Goal: Task Accomplishment & Management: Complete application form

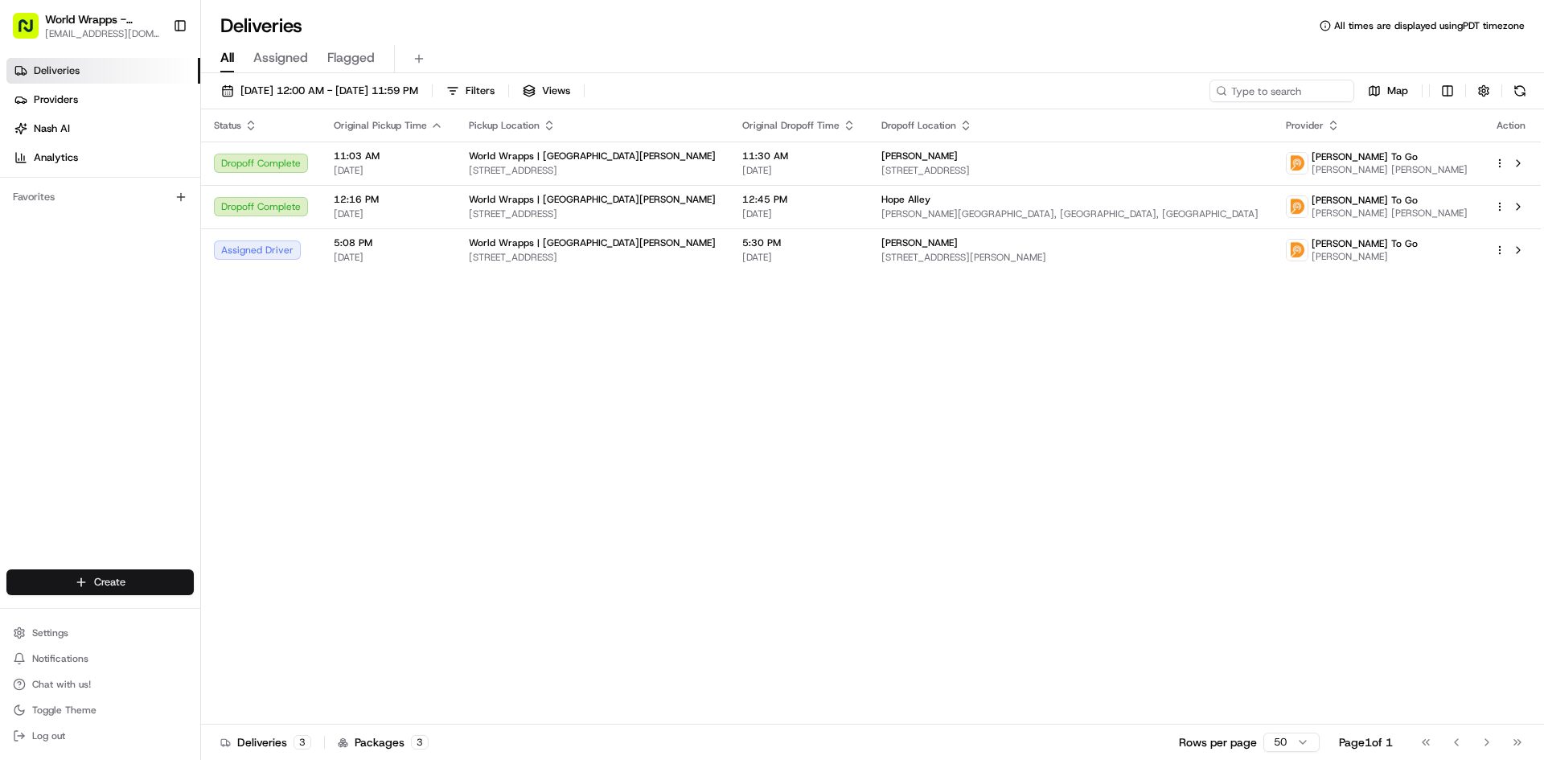
click at [109, 585] on html "World Wrapps - [PERSON_NAME] [EMAIL_ADDRESS][DOMAIN_NAME] Toggle Sidebar Delive…" at bounding box center [772, 380] width 1544 height 760
click at [273, 618] on link "Delivery" at bounding box center [290, 611] width 179 height 29
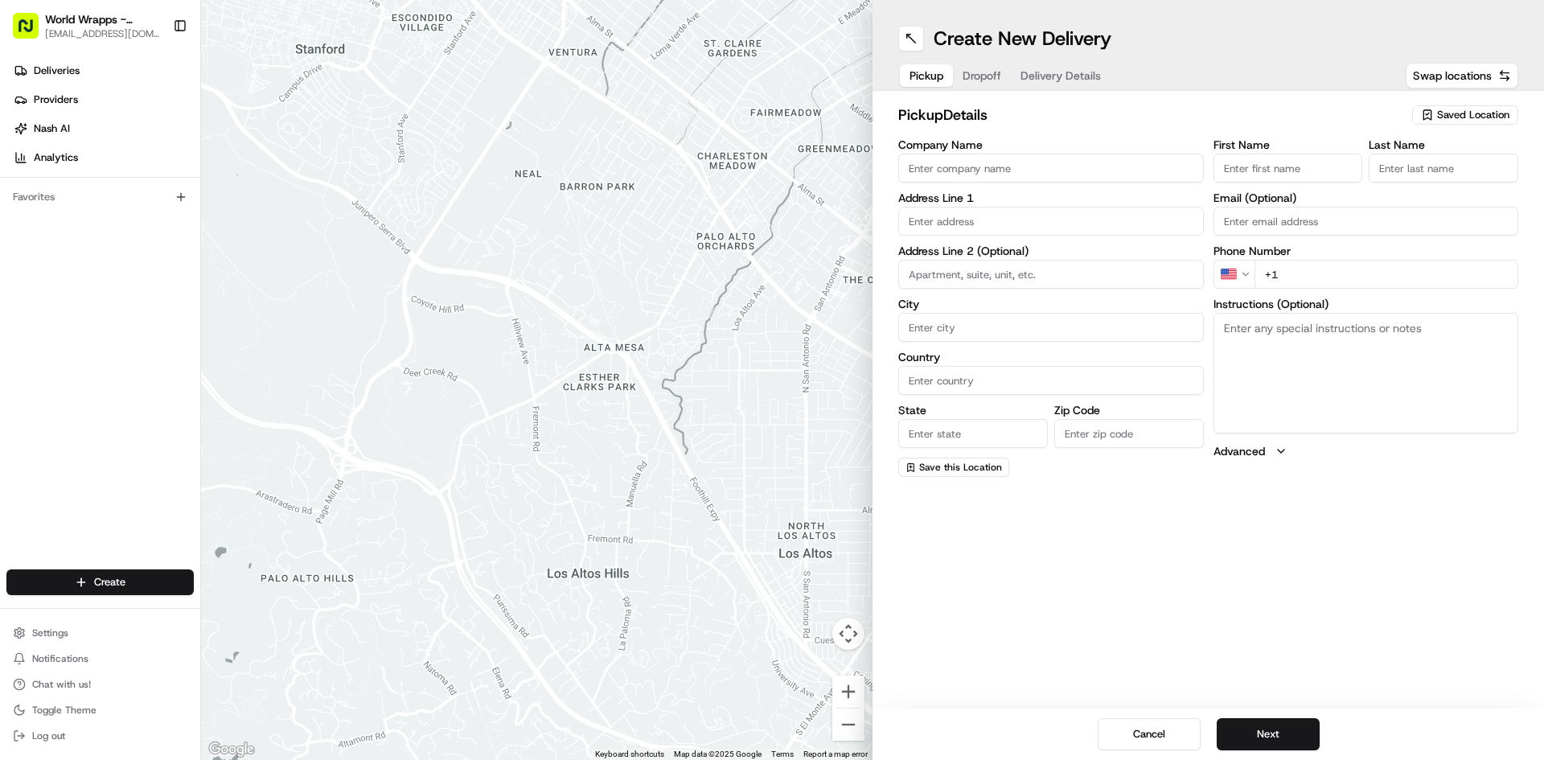
click at [967, 166] on input "Company Name" at bounding box center [1051, 168] width 306 height 29
type input "World Wrapps"
click at [954, 232] on input "text" at bounding box center [1051, 221] width 306 height 29
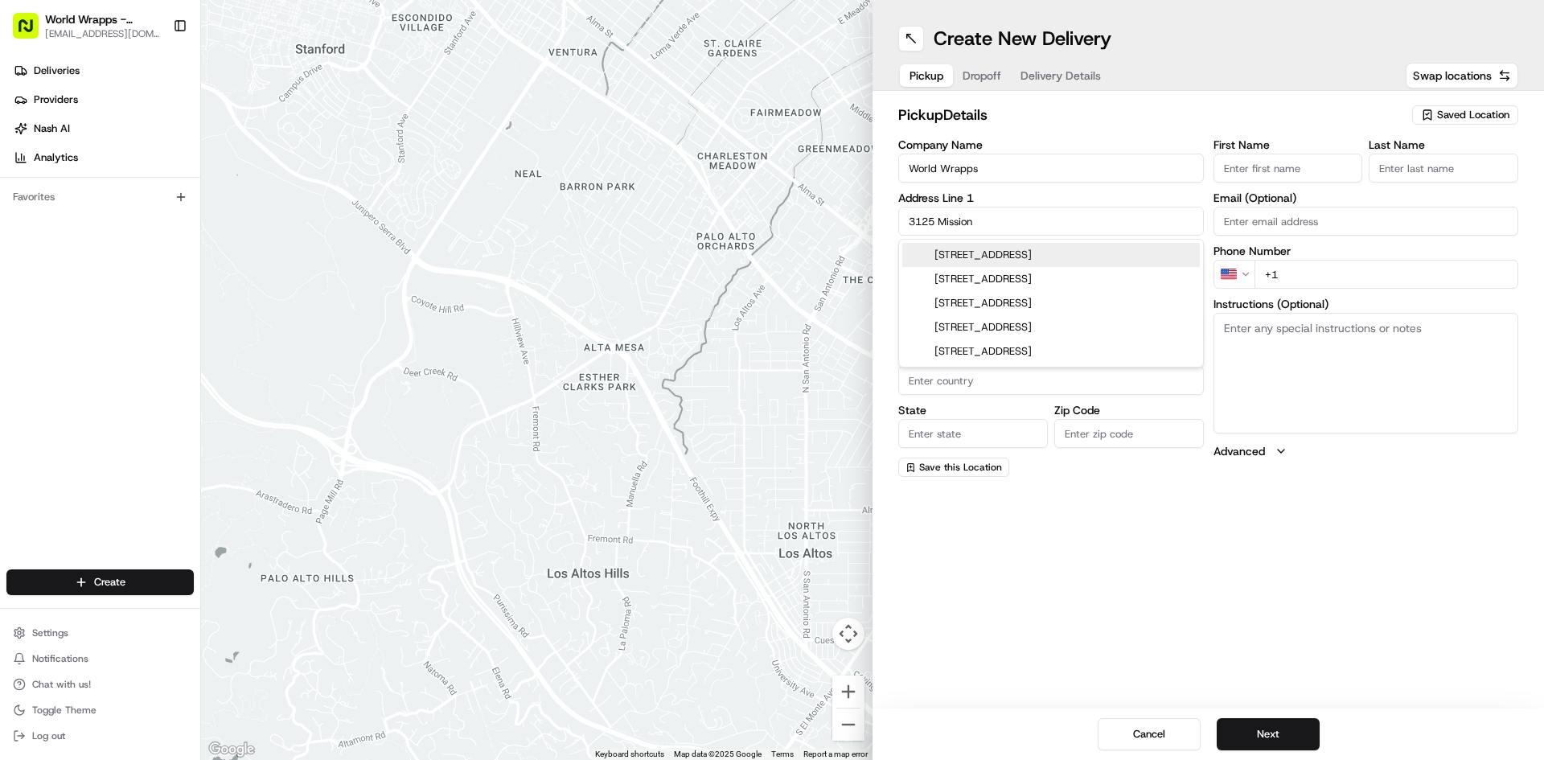
click at [1006, 246] on div "3125 Mission College Boulevard, Santa Clara, CA" at bounding box center [1051, 255] width 298 height 24
type input "[STREET_ADDRESS]"
type input "Santa Clara"
type input "United States"
type input "CA"
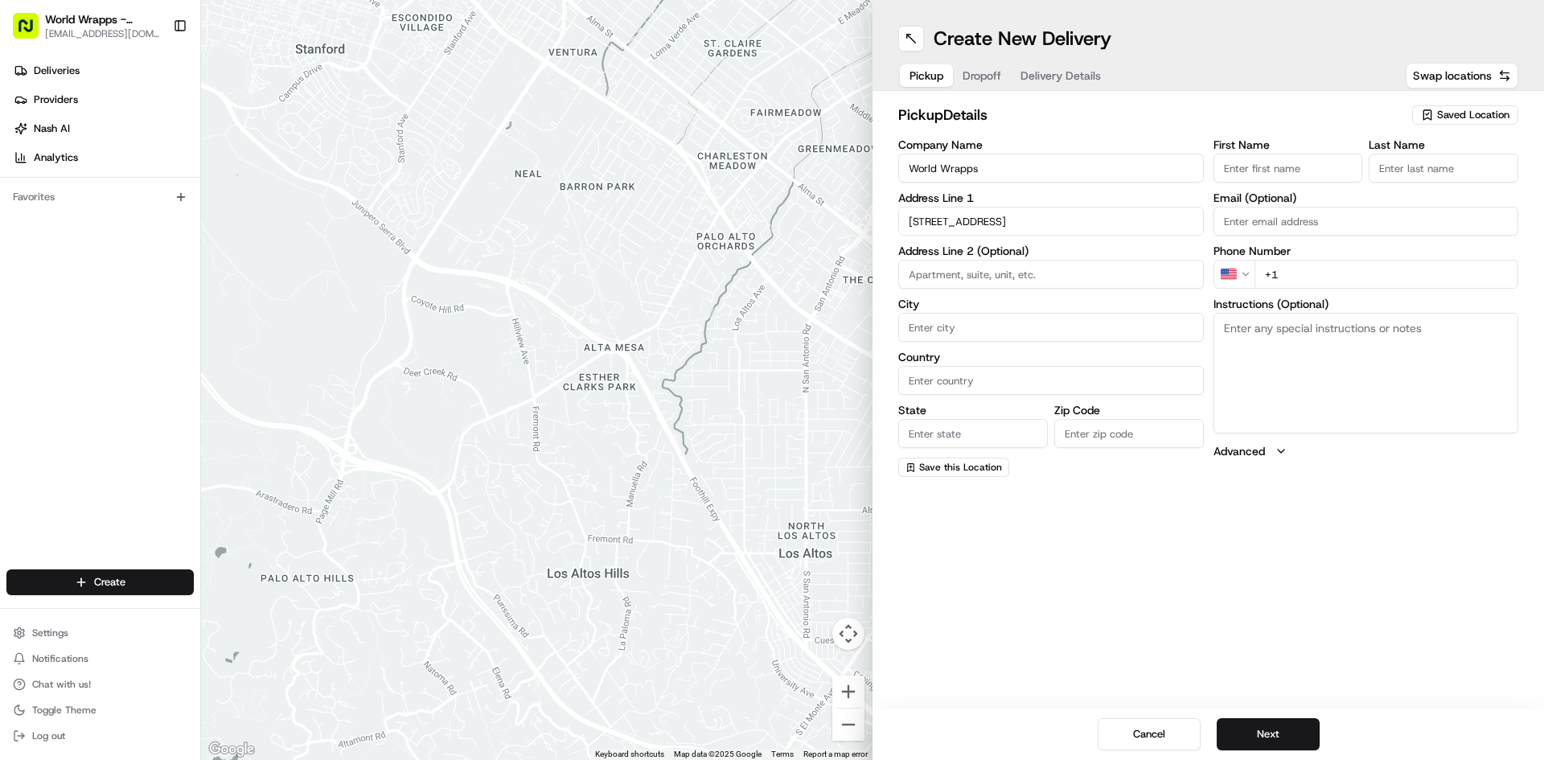
type input "95054"
type input "3125 Mission College Boulevard"
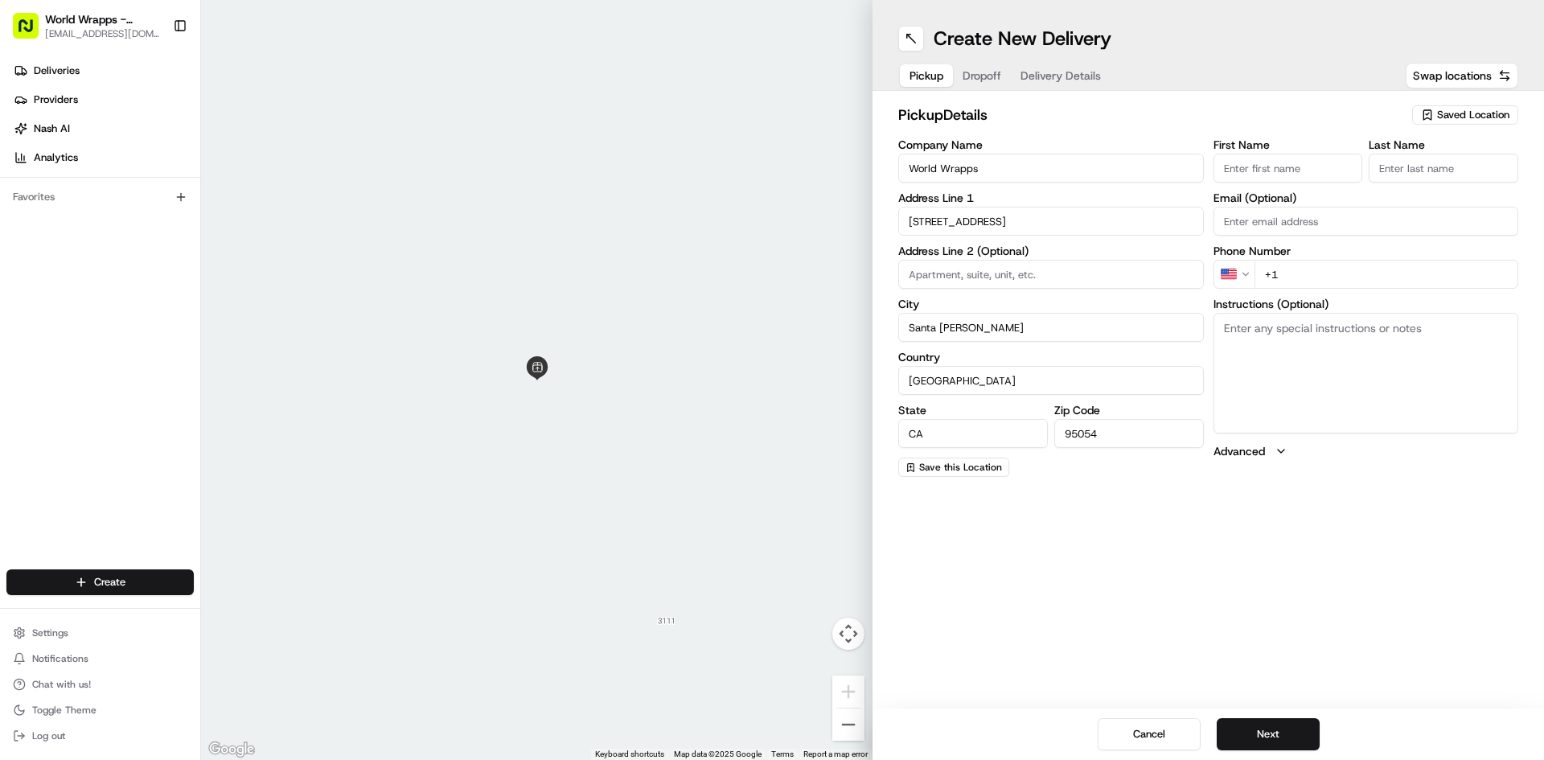
click at [1020, 283] on input at bounding box center [1051, 274] width 306 height 29
click at [1246, 167] on input "First Name" at bounding box center [1288, 168] width 150 height 29
click at [1326, 302] on div "First Name Tomas Last Name Email (Optional) Phone Number US +1 Instructions (Op…" at bounding box center [1366, 308] width 306 height 338
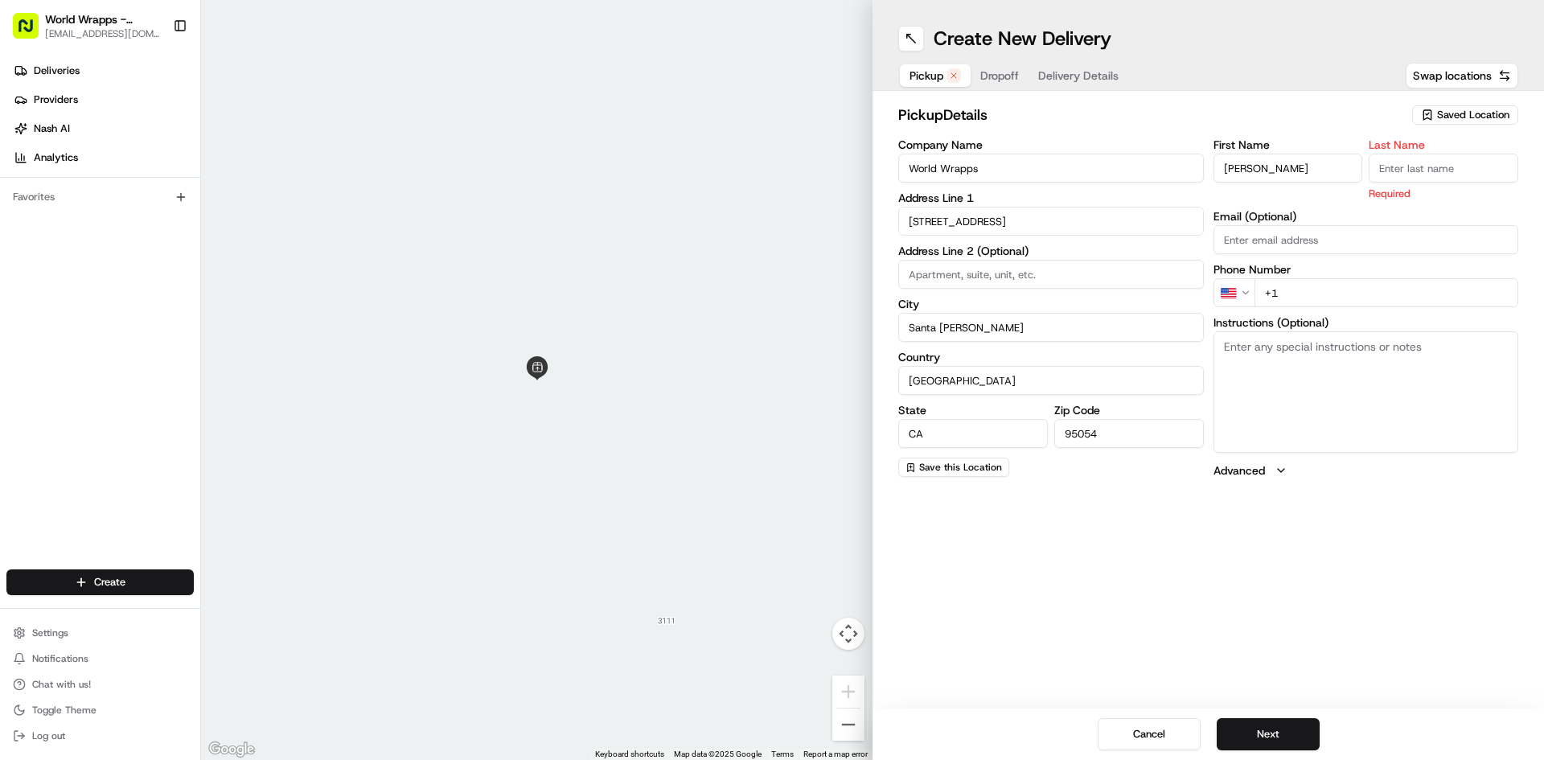
click at [1302, 167] on input "Tomas" at bounding box center [1288, 168] width 150 height 29
type input "Adela"
type input "R"
click at [1313, 292] on div "First Name Adela Last Name R Required Email (Optional) Phone Number US +1 Instr…" at bounding box center [1366, 308] width 306 height 339
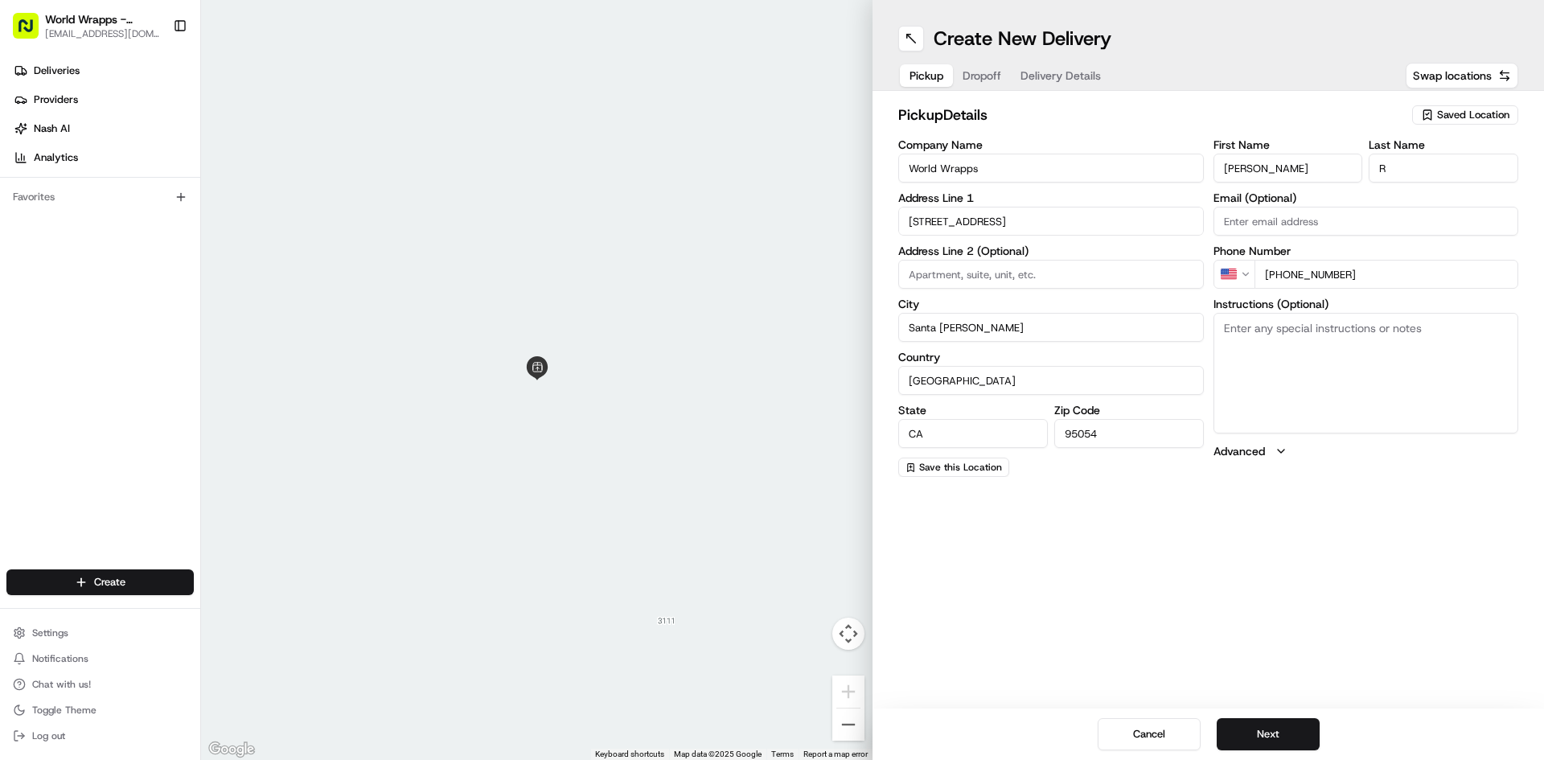
type input "+1 408 486 9727"
click at [1242, 378] on textarea "Instructions (Optional)" at bounding box center [1366, 373] width 306 height 121
click at [990, 85] on button "Dropoff" at bounding box center [982, 75] width 58 height 23
click at [963, 185] on div "Company Name Address Line 1 Address Line 2 (Optional) City Country State Zip Co…" at bounding box center [1051, 308] width 306 height 338
click at [958, 174] on input "Company Name" at bounding box center [1051, 168] width 306 height 29
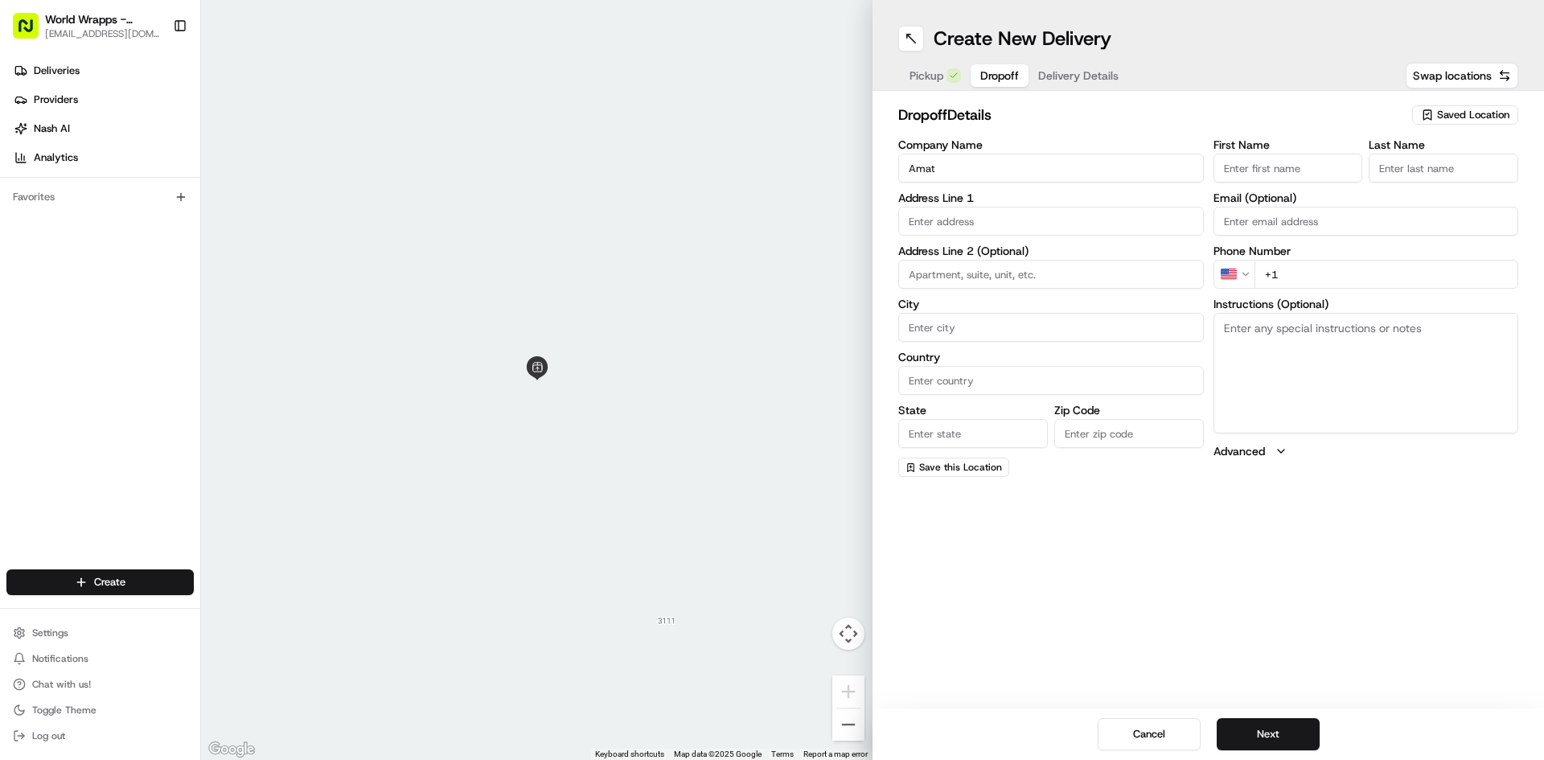
type input "Amat"
click at [1012, 214] on input "text" at bounding box center [1051, 221] width 306 height 29
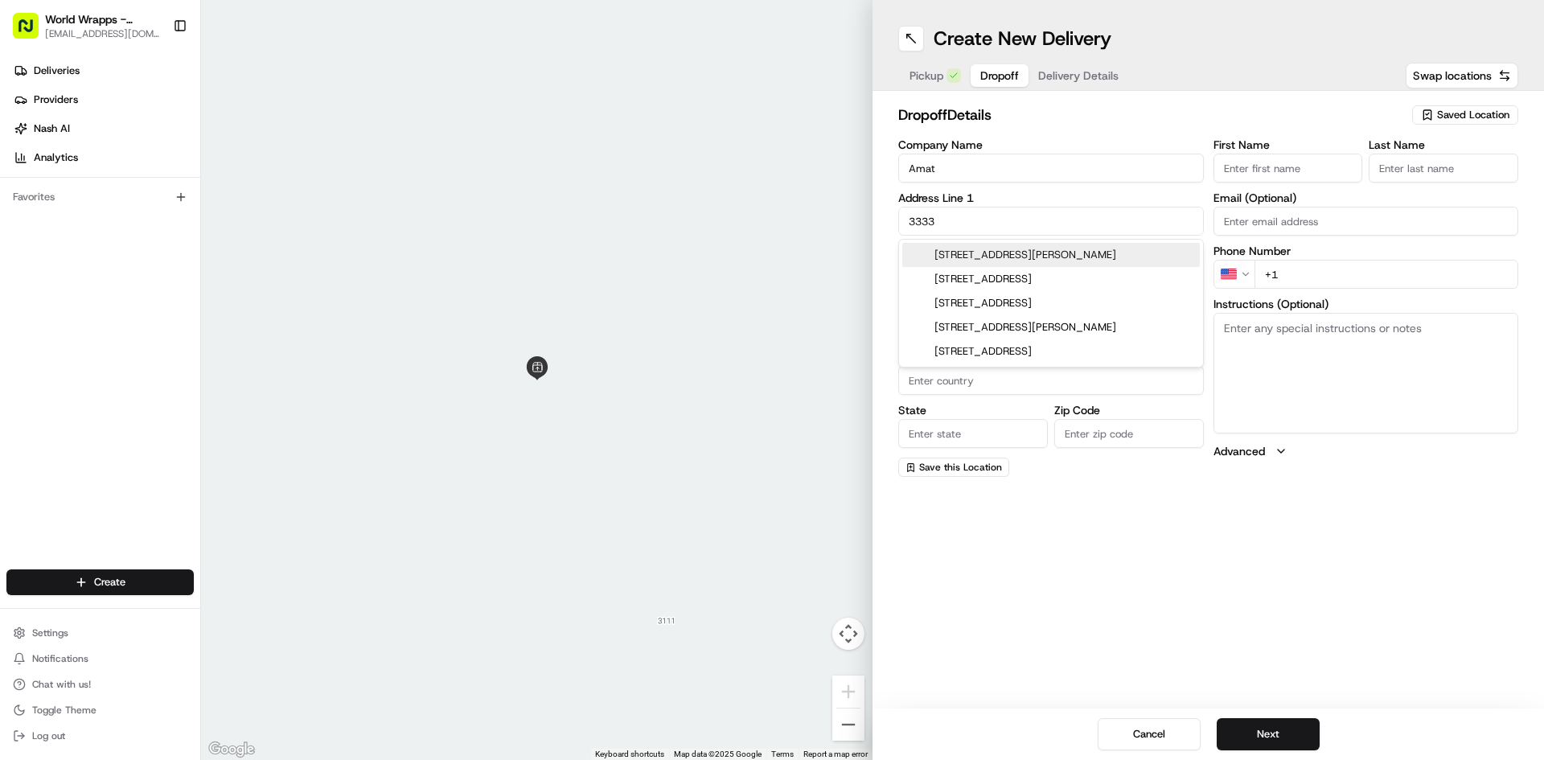
click at [1078, 257] on div "3333 Scott Boulevard, Santa Clara, CA" at bounding box center [1051, 255] width 298 height 24
type input "[STREET_ADDRESS][PERSON_NAME]"
type input "Santa Clara"
type input "United States"
type input "CA"
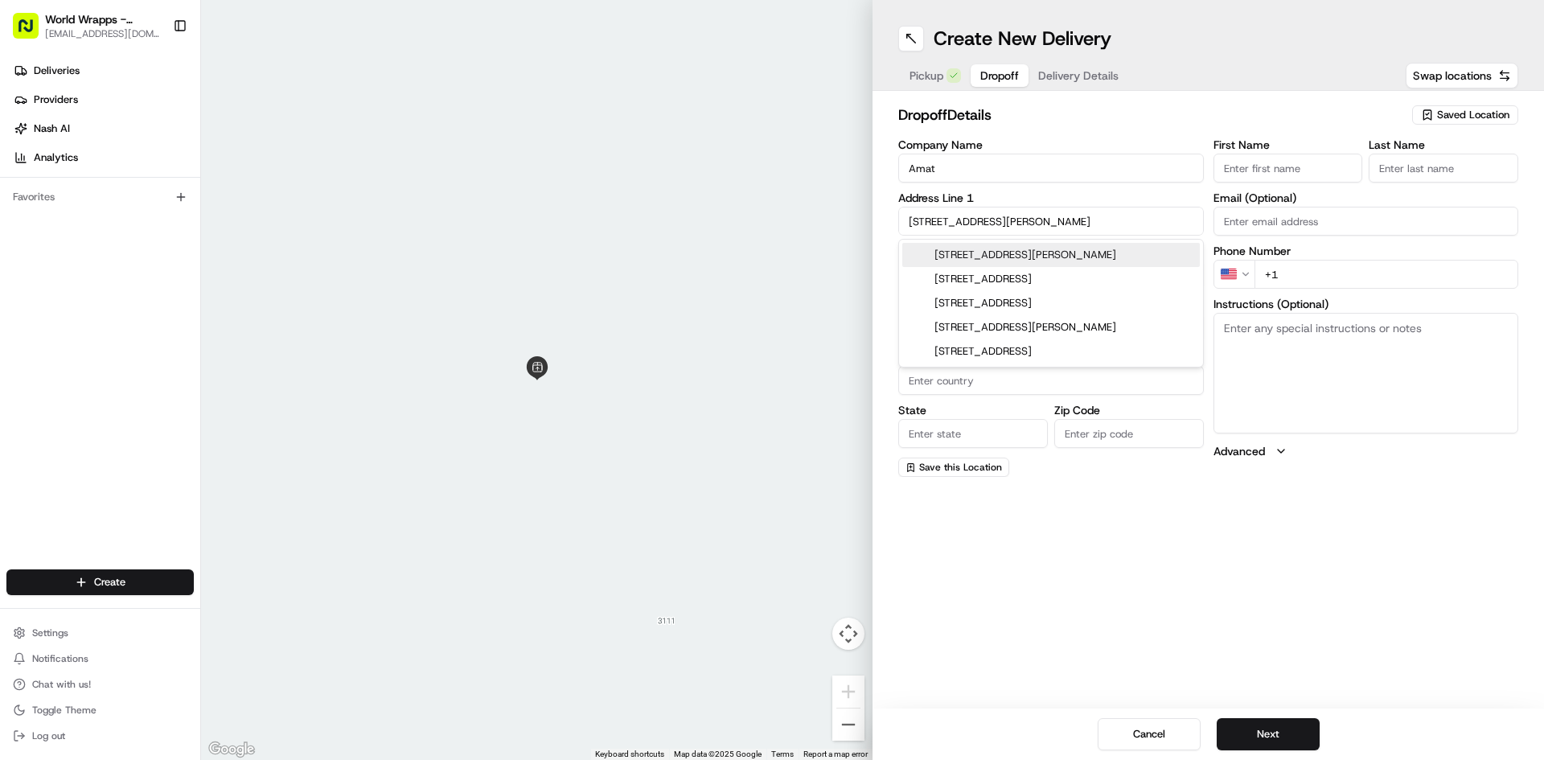
type input "95054"
type input "3333 Scott Boulevard"
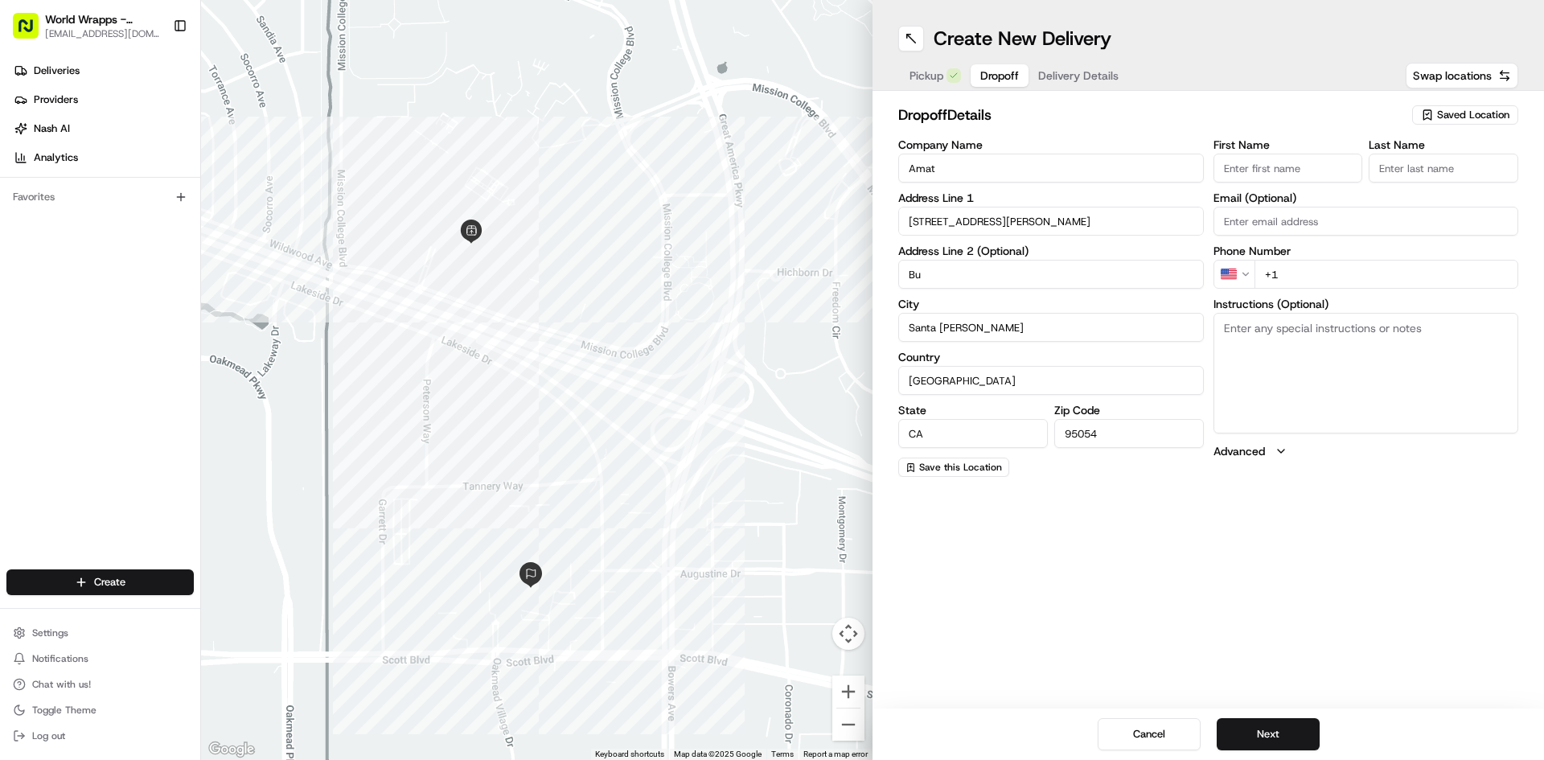
type input "B"
type input "Building 52"
click at [1307, 166] on input "First Name" at bounding box center [1288, 168] width 150 height 29
type input "Fiona"
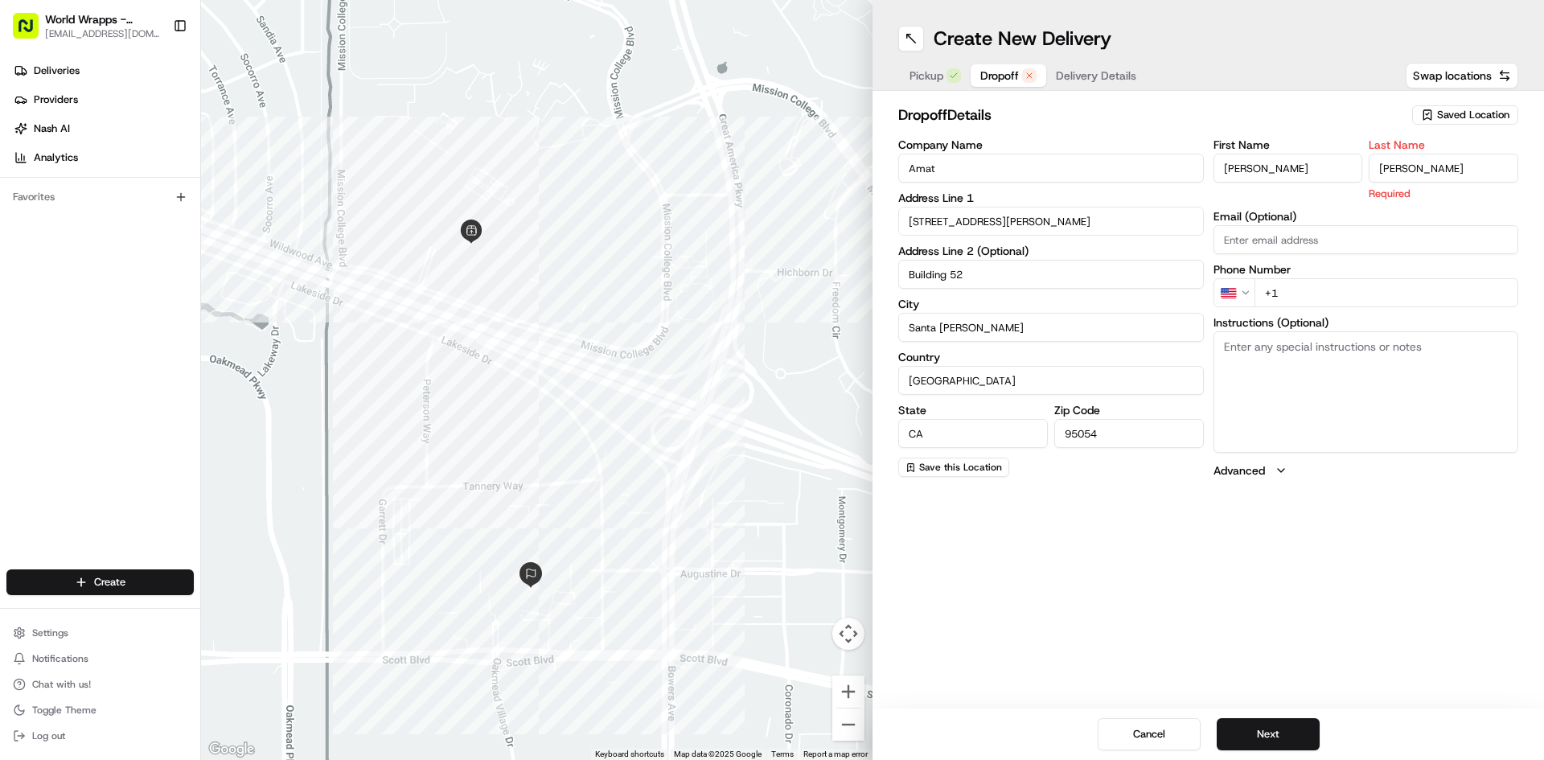
type input "Sullivan"
click at [1417, 313] on div "First Name Fiona Last Name Sullivan Required Email (Optional) Phone Number US +…" at bounding box center [1366, 308] width 306 height 339
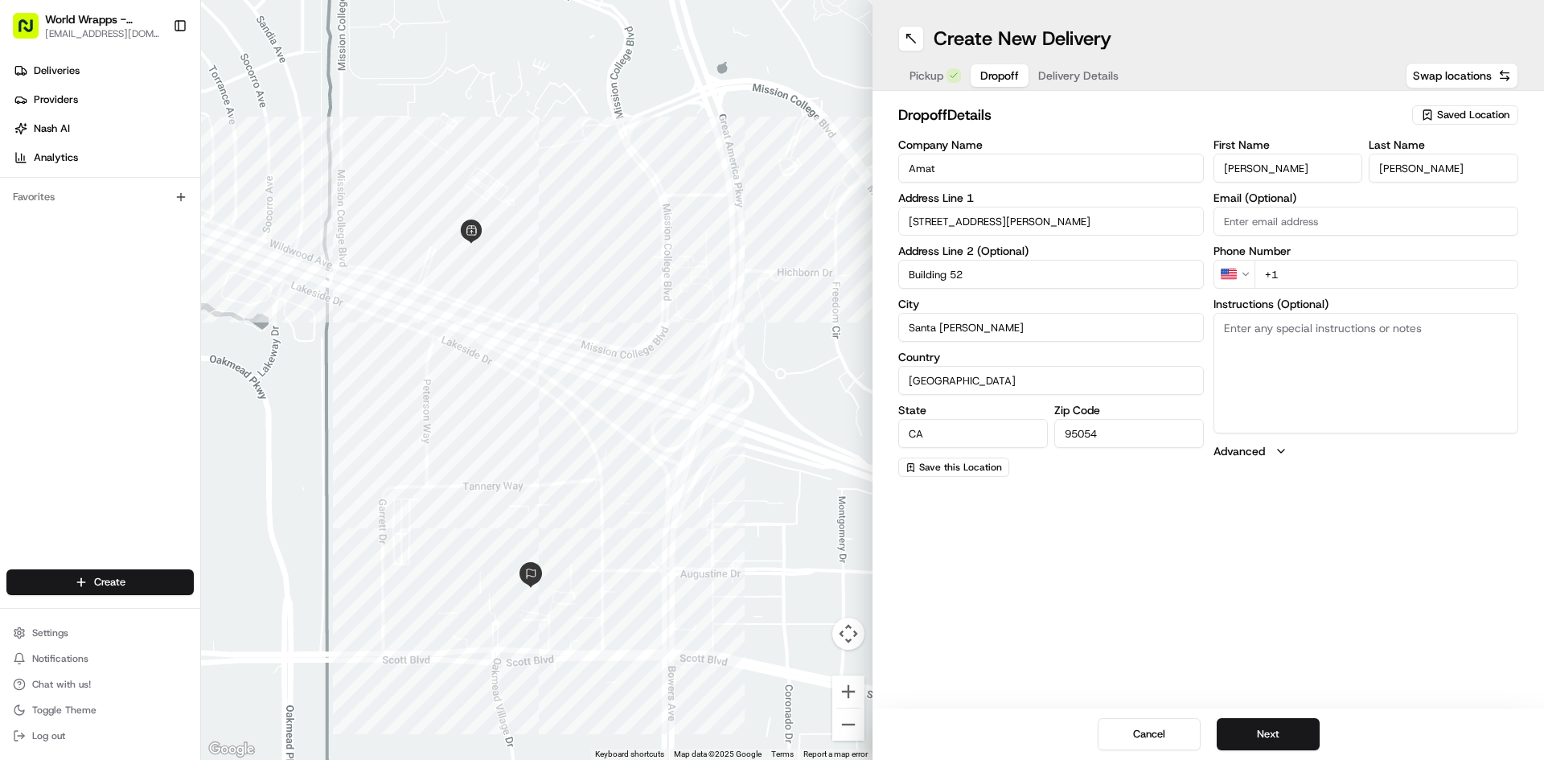
click at [1357, 232] on input "Email (Optional)" at bounding box center [1366, 221] width 306 height 29
click at [1226, 287] on html "World Wrapps - Mercado allsc@worldwrapps.com Toggle Sidebar Deliveries Provider…" at bounding box center [772, 380] width 1544 height 760
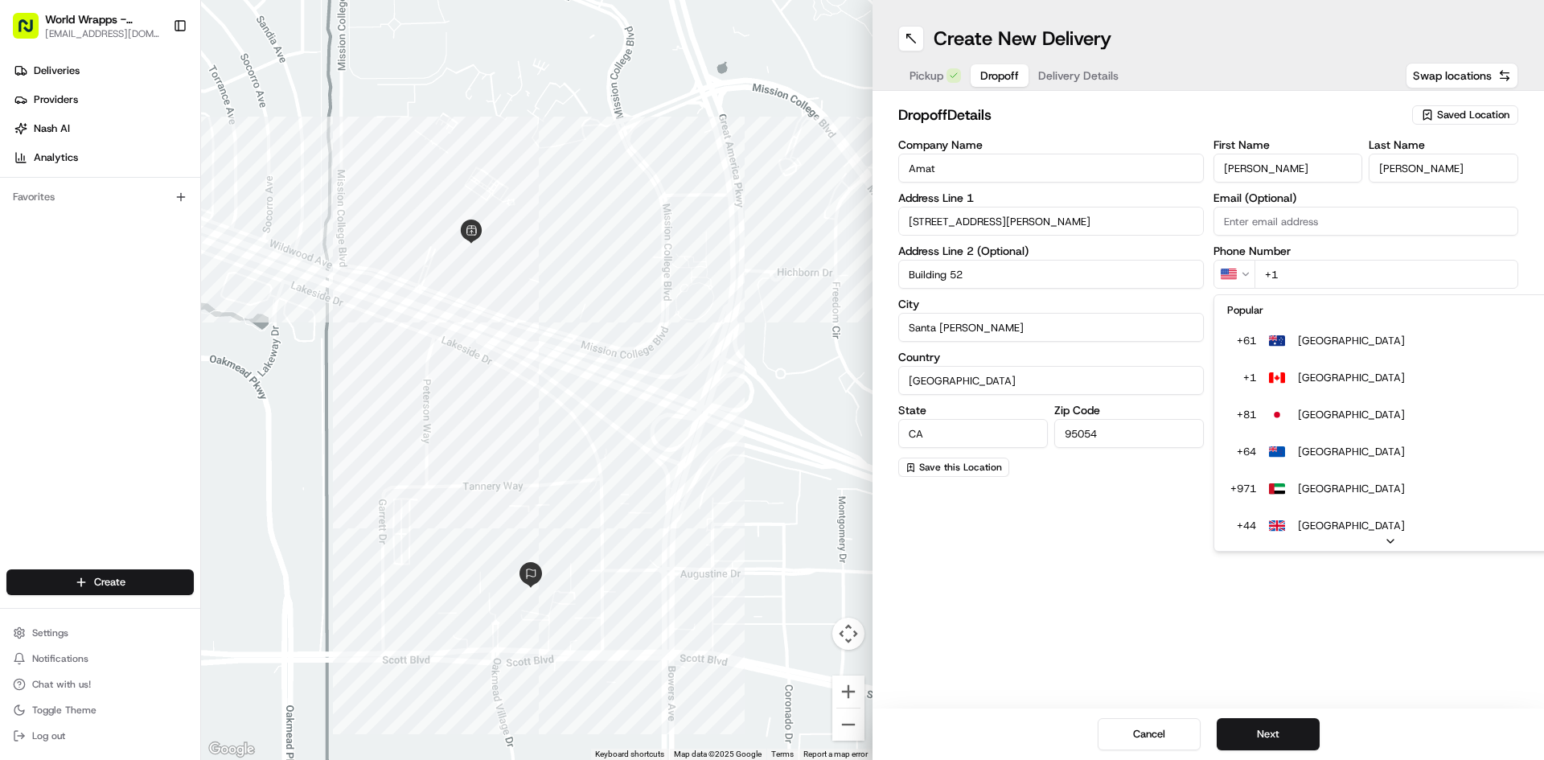
click at [1305, 278] on html "World Wrapps - Mercado allsc@worldwrapps.com Toggle Sidebar Deliveries Provider…" at bounding box center [772, 380] width 1544 height 760
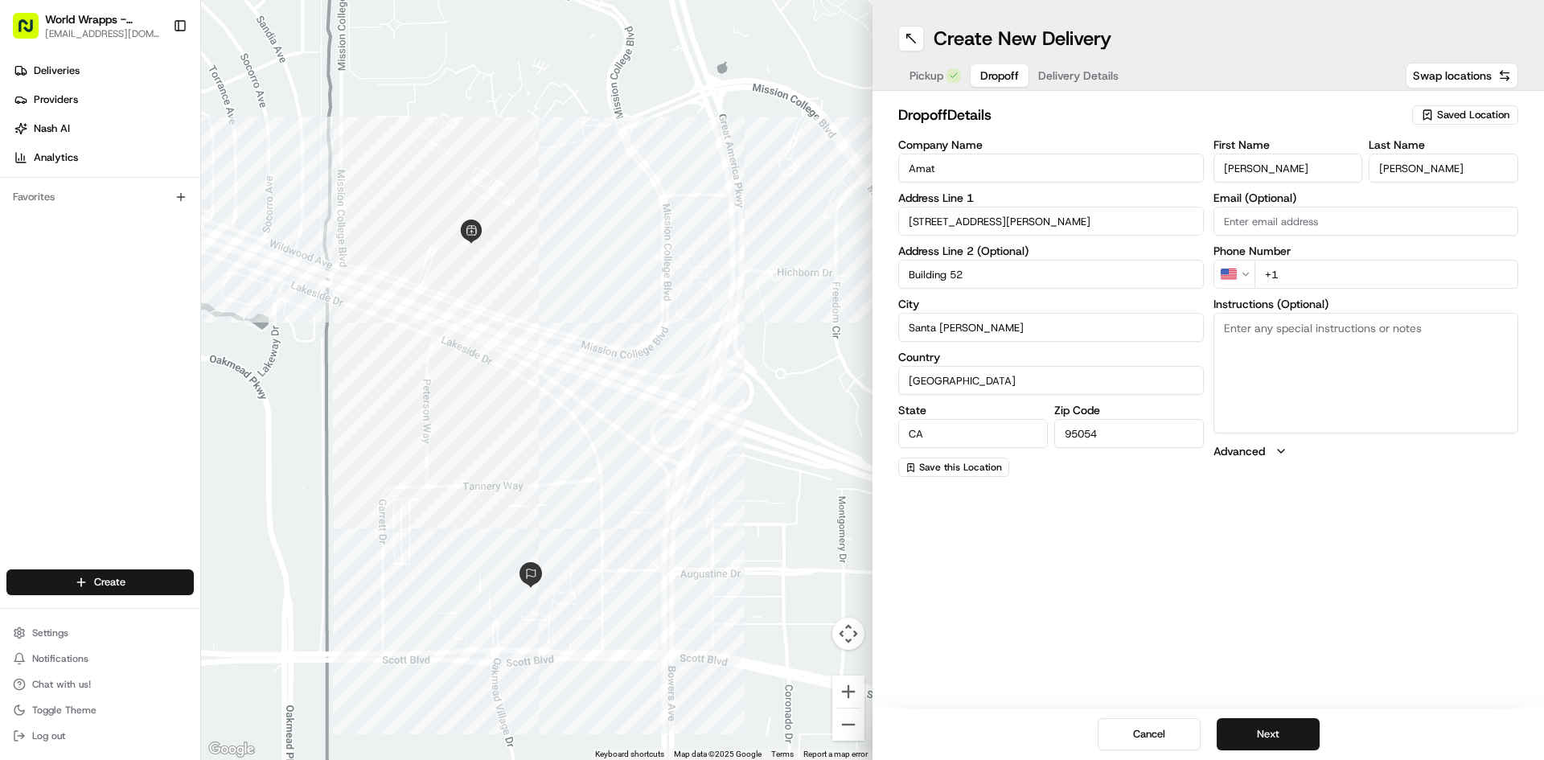
click at [1303, 275] on input "+1" at bounding box center [1386, 274] width 265 height 29
type input "+1 408 705 3707"
click at [1390, 355] on textarea "Instructions (Optional)" at bounding box center [1366, 373] width 306 height 121
type textarea "p"
type textarea "Please call Fiona @(408)705-3707 upon arrival. Thank you."
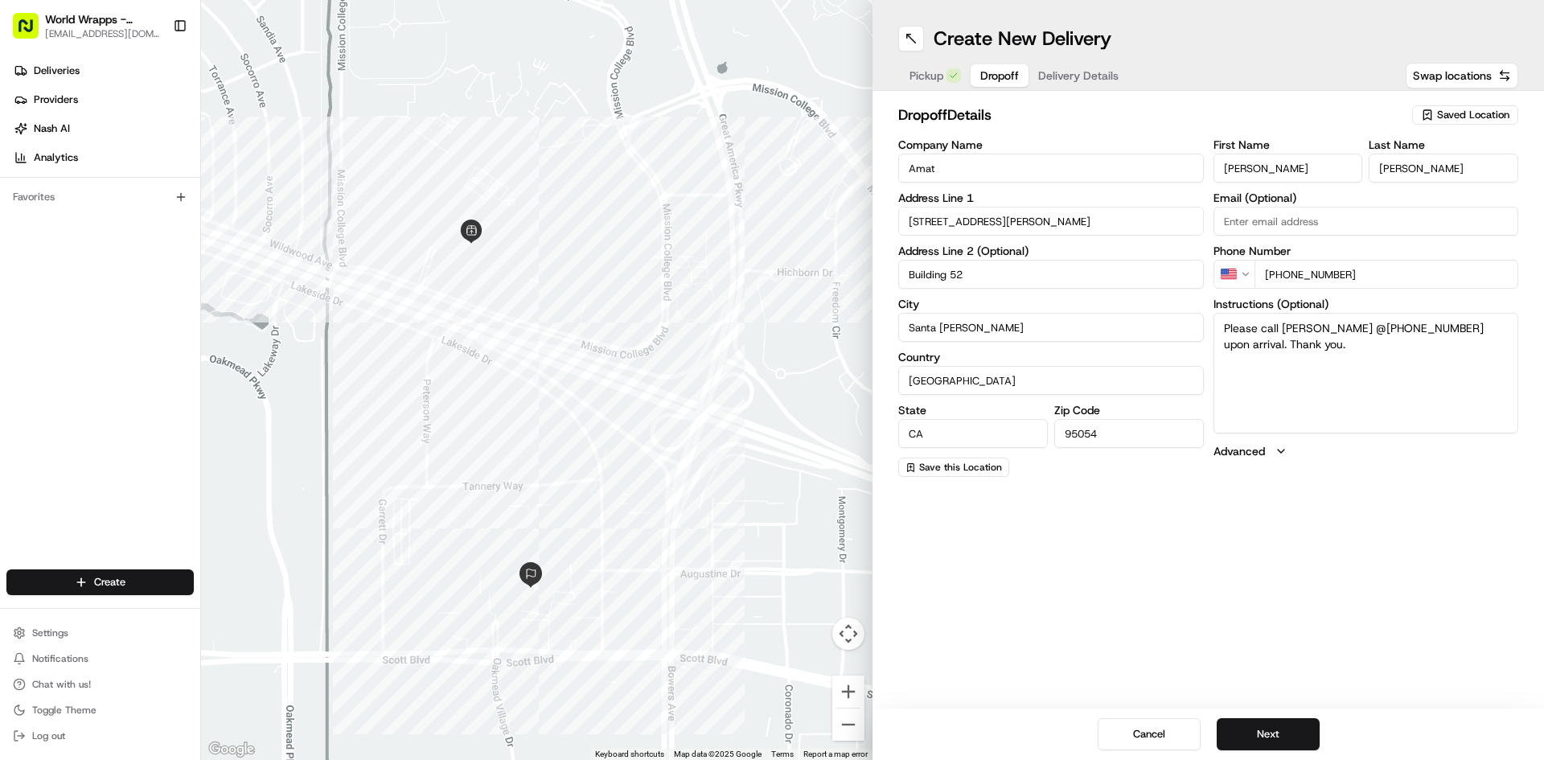
click at [1106, 68] on span "Delivery Details" at bounding box center [1078, 76] width 80 height 16
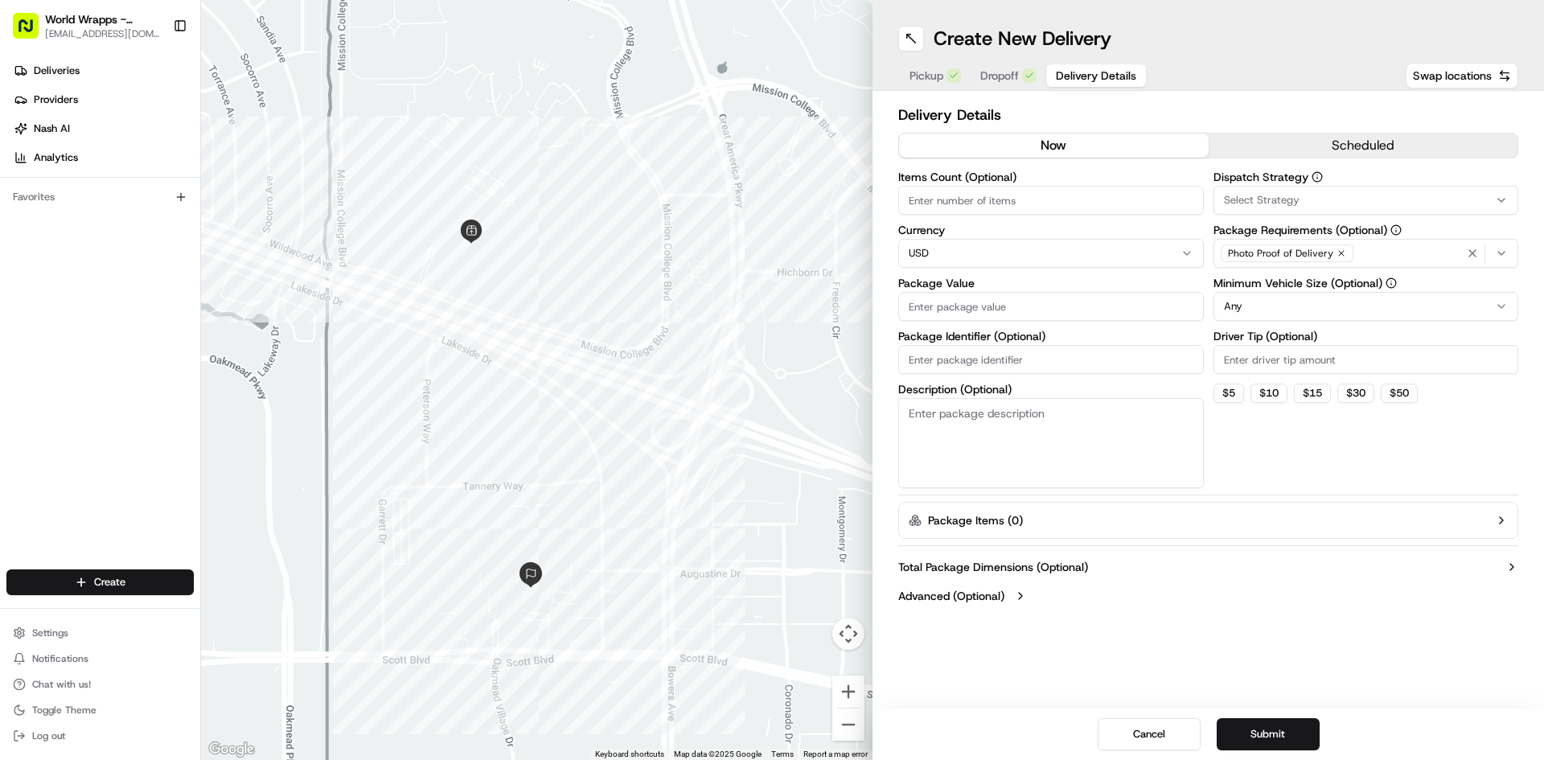
click at [1253, 148] on button "scheduled" at bounding box center [1364, 145] width 310 height 24
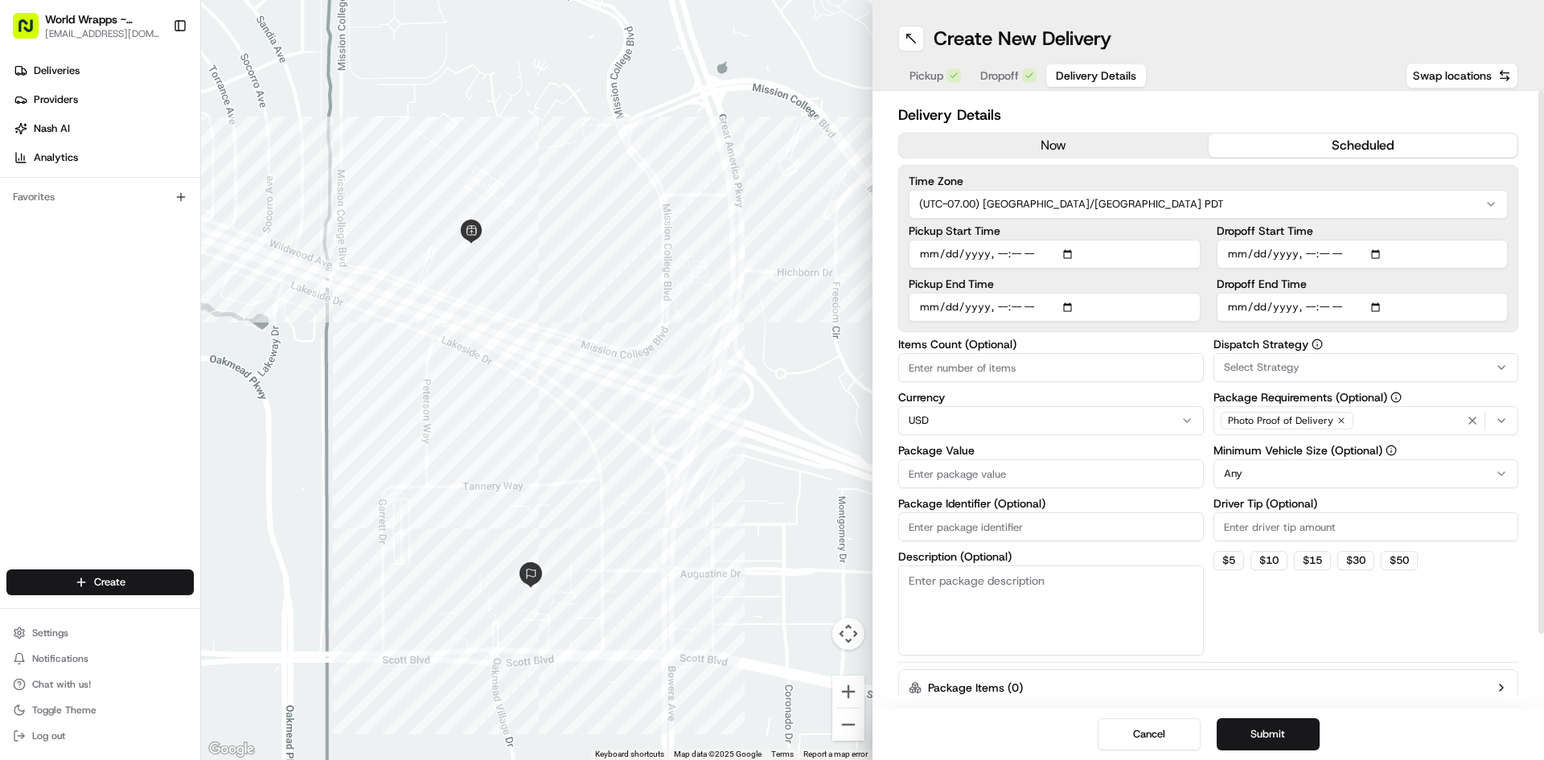
click at [936, 253] on input "Pickup Start Time" at bounding box center [1055, 254] width 292 height 29
type input "2025-08-21T13:00"
click at [1229, 316] on input "Dropoff End Time" at bounding box center [1363, 307] width 292 height 29
type input "2025-08-21T13:03"
type input "2025-08-21T13:30"
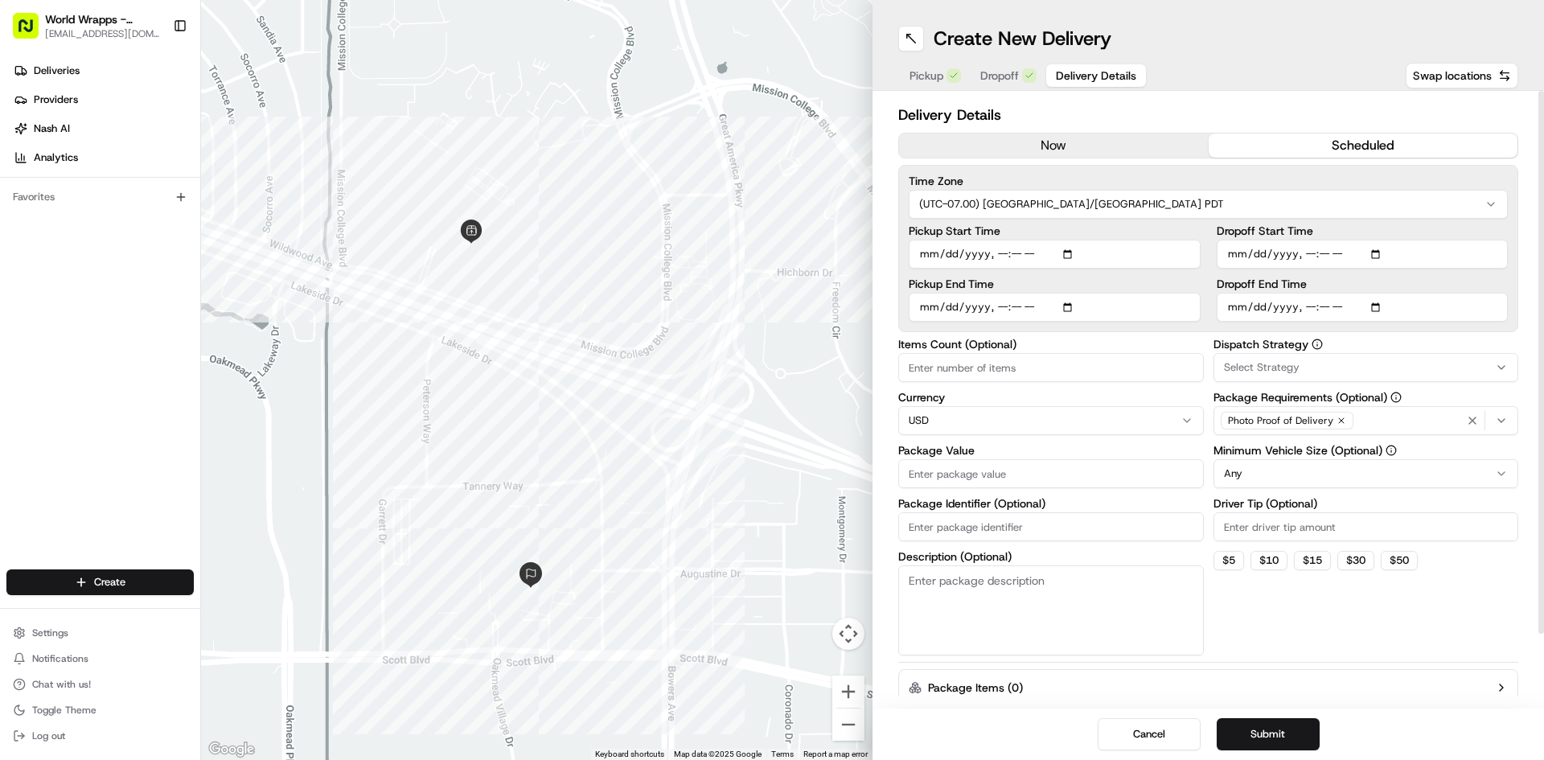
click at [930, 365] on input "Items Count (Optional)" at bounding box center [1051, 367] width 306 height 29
type input "6"
click at [1078, 477] on input "Package Value" at bounding box center [1051, 473] width 306 height 29
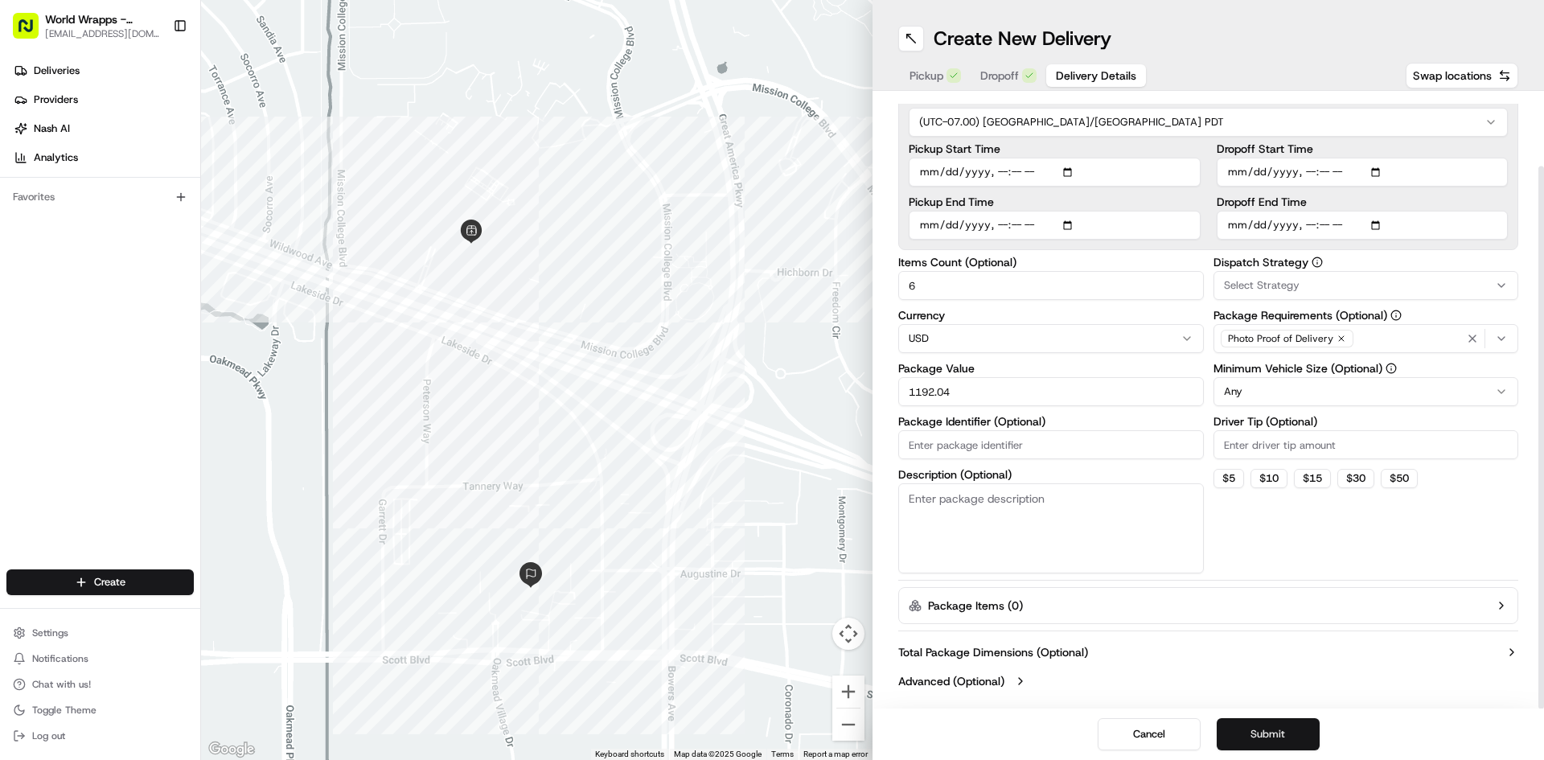
type input "1192.04"
click at [1274, 741] on button "Submit" at bounding box center [1268, 734] width 103 height 32
